Goal: Information Seeking & Learning: Learn about a topic

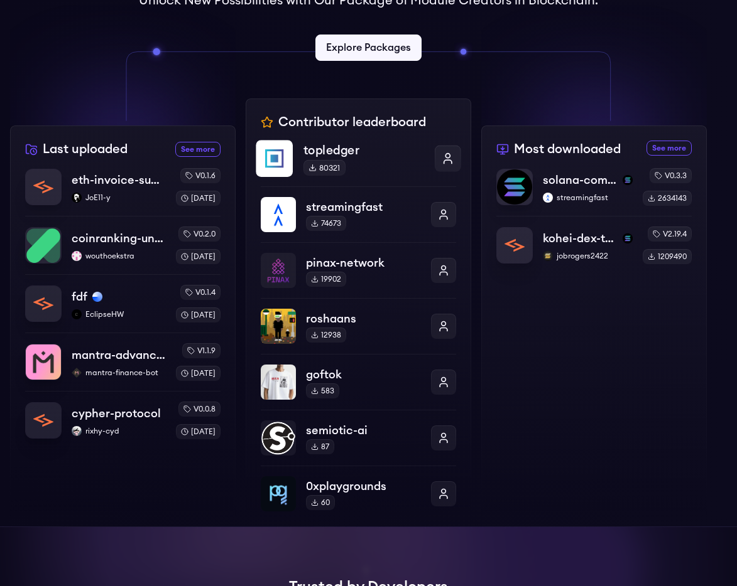
scroll to position [409, 0]
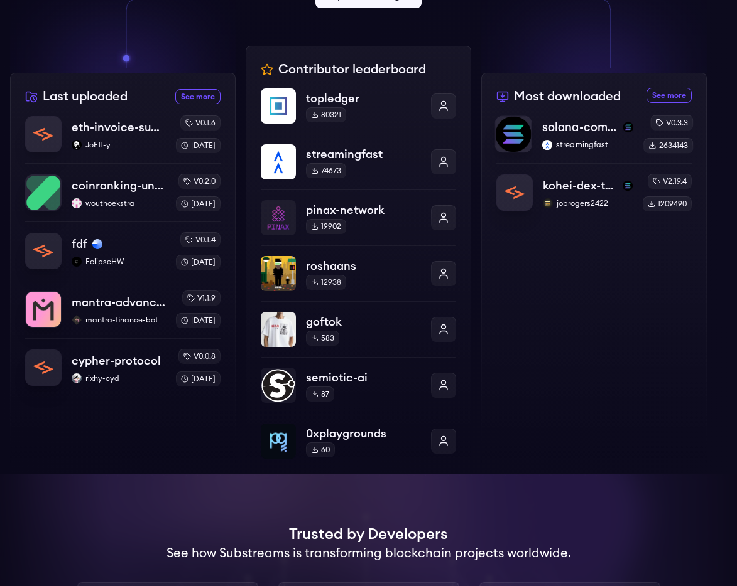
click at [559, 126] on p "solana-common" at bounding box center [580, 128] width 76 height 18
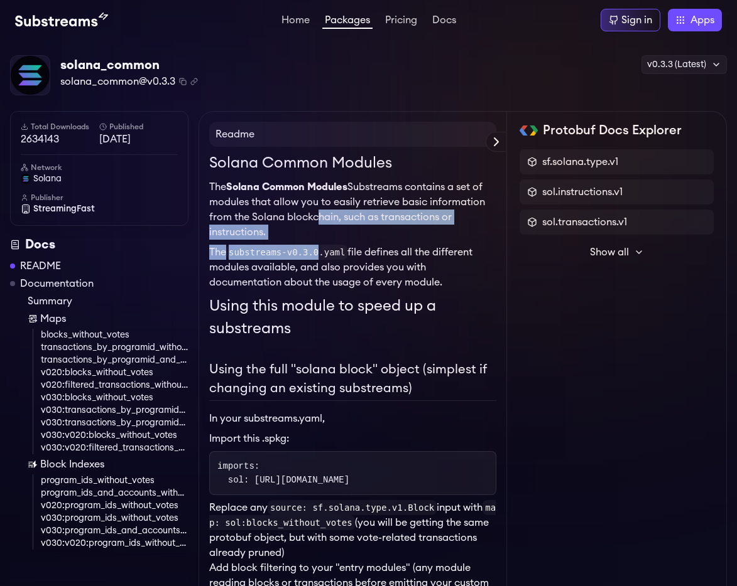
click at [313, 213] on p "The Solana Common Modules Substreams contains a set of modules that allow you t…" at bounding box center [352, 210] width 287 height 60
